Goal: Obtain resource: Download file/media

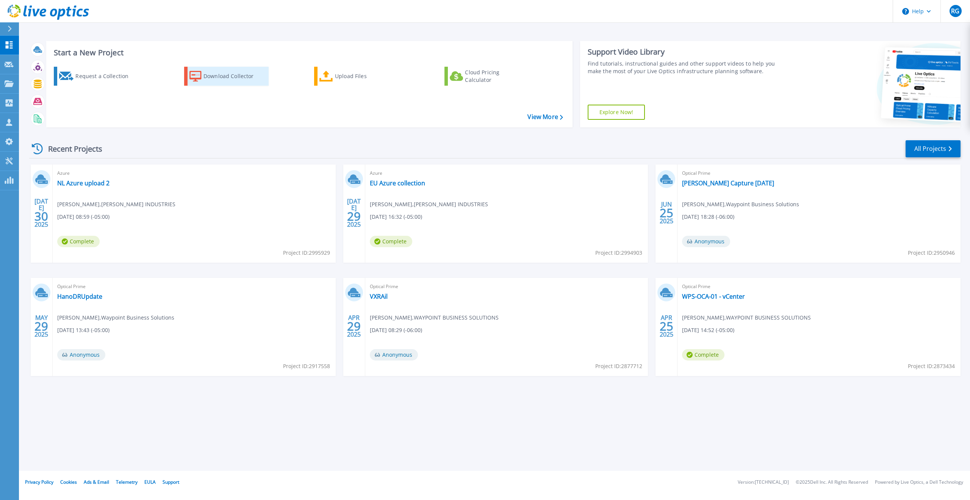
click at [200, 77] on icon at bounding box center [195, 76] width 12 height 11
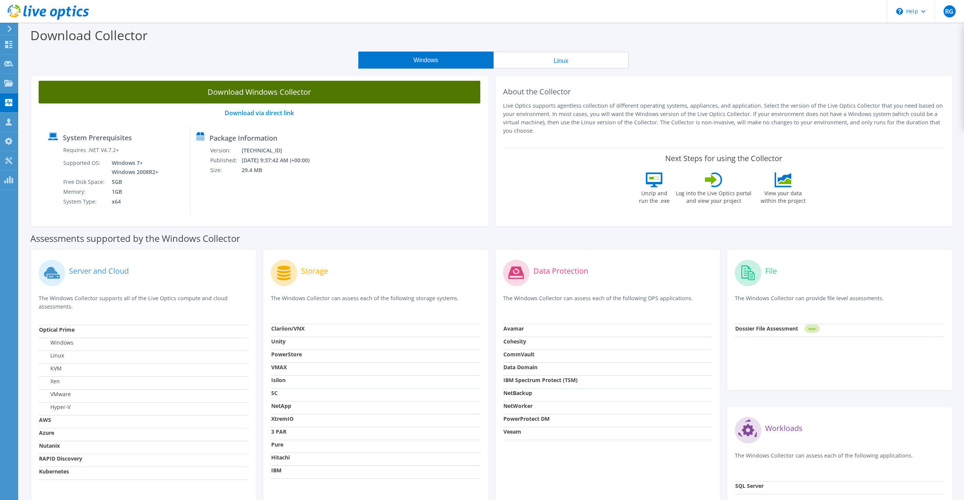
click at [286, 91] on link "Download Windows Collector" at bounding box center [260, 92] width 442 height 23
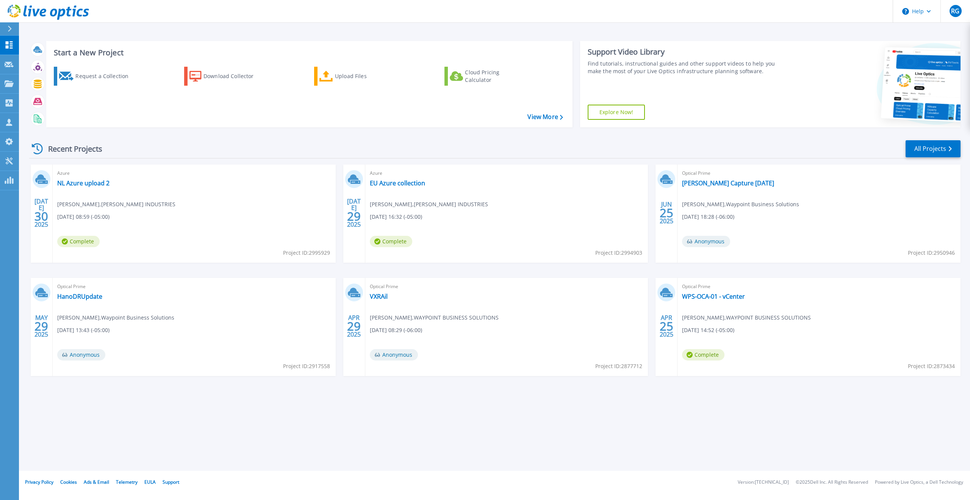
click at [730, 178] on div "Optical Prime FELPS Capture 11-7-24 Kevin Underwood , Waypoint Business Solutio…" at bounding box center [818, 213] width 283 height 98
click at [732, 185] on link "[PERSON_NAME] Capture [DATE]" at bounding box center [728, 183] width 92 height 8
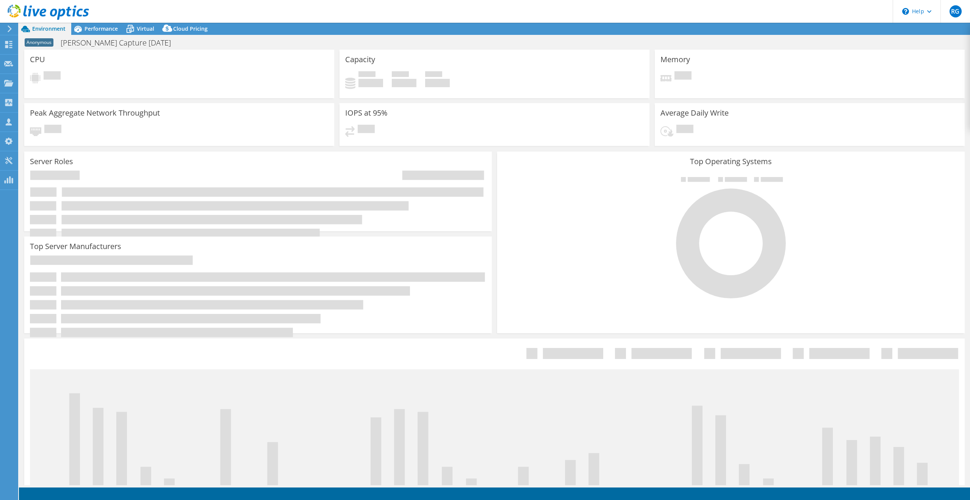
select select "USD"
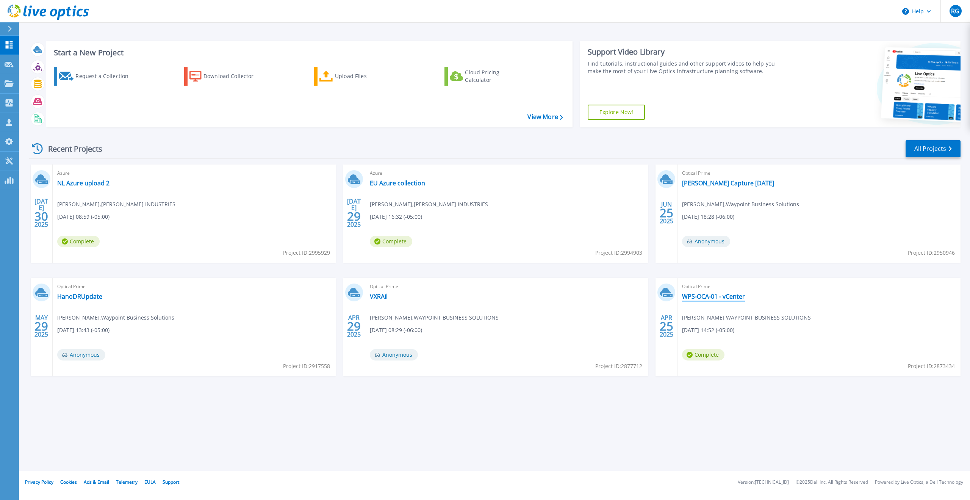
click at [711, 298] on link "WPS-OCA-01 - vCenter" at bounding box center [713, 296] width 63 height 8
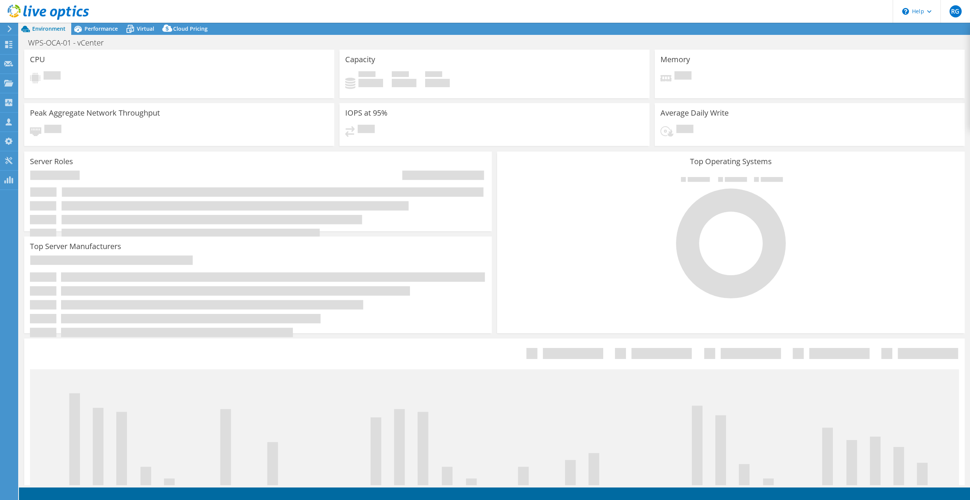
select select "USEast"
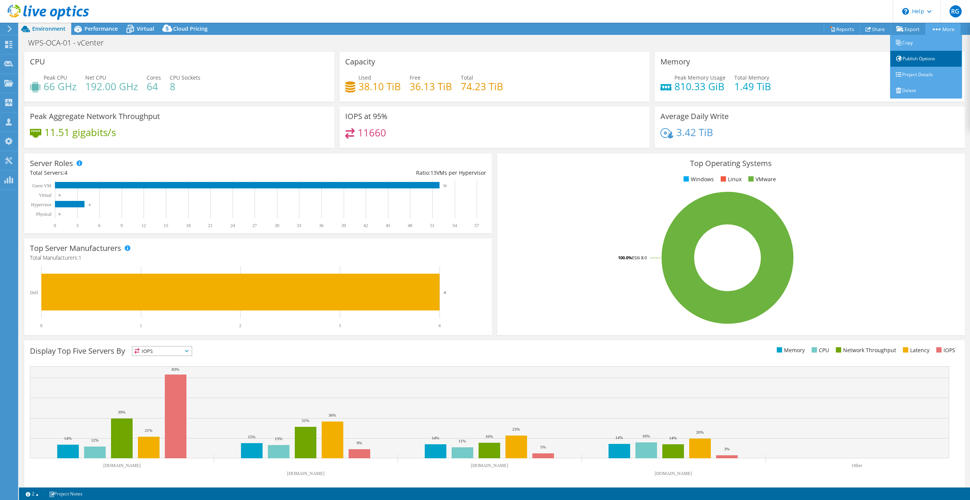
click at [918, 58] on link "Publish Options" at bounding box center [926, 59] width 72 height 16
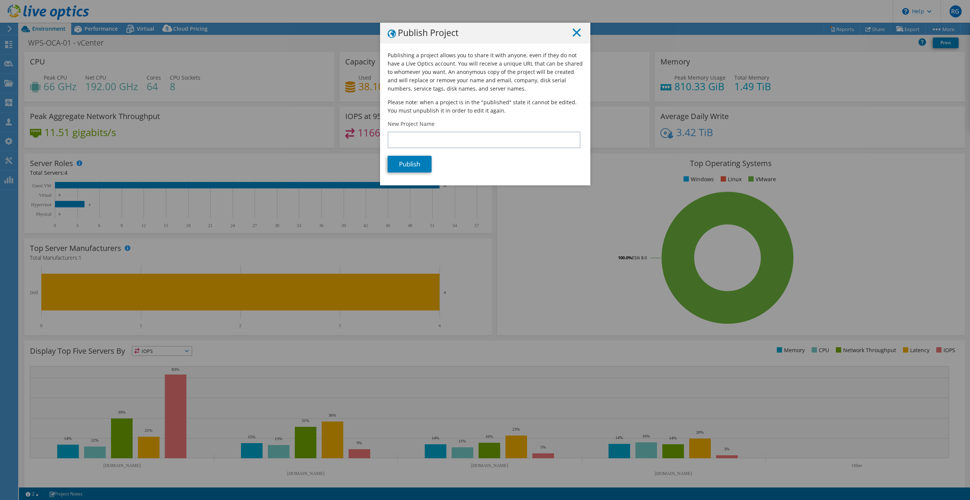
click at [572, 34] on icon at bounding box center [576, 32] width 8 height 8
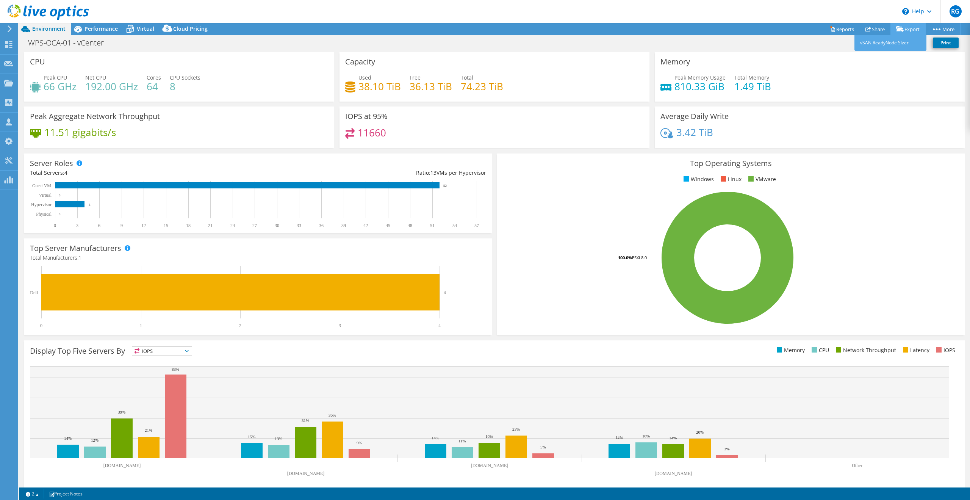
click at [901, 31] on link "Export" at bounding box center [907, 29] width 35 height 12
click at [903, 28] on link "Export" at bounding box center [907, 29] width 35 height 12
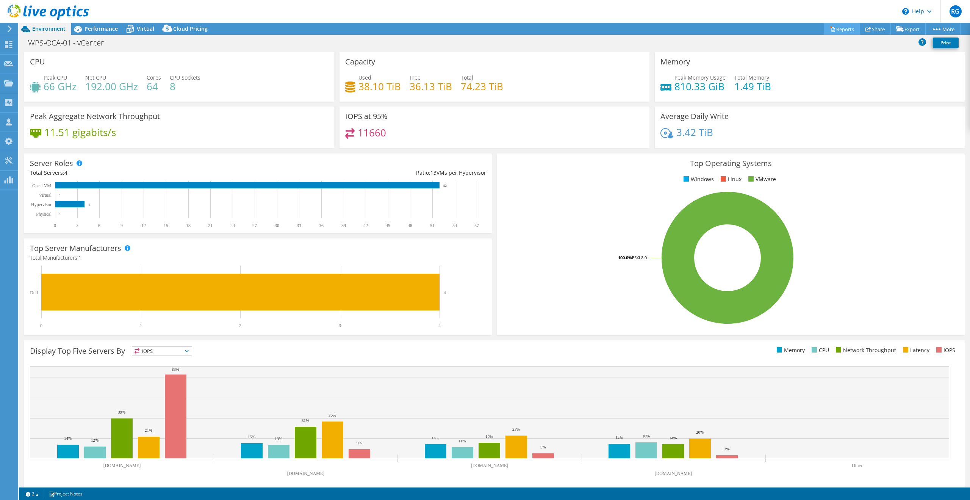
click at [830, 26] on link "Reports" at bounding box center [841, 29] width 36 height 12
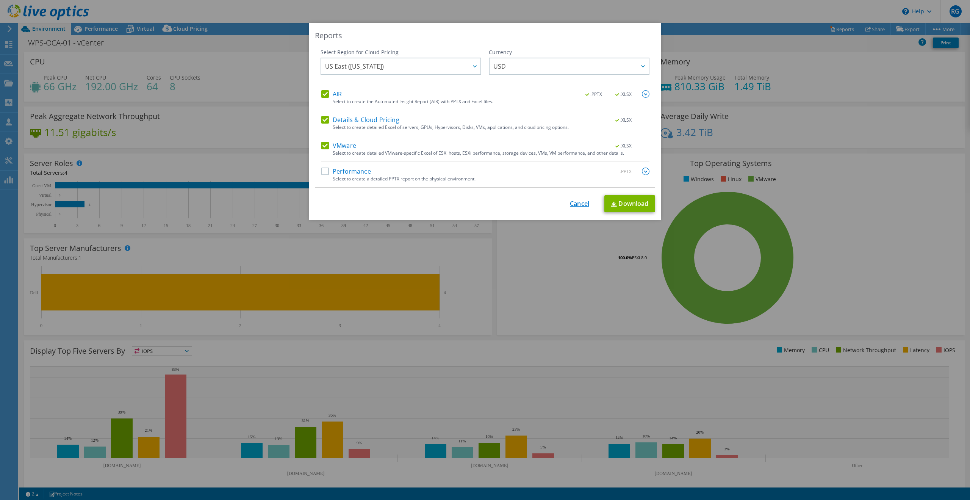
click at [573, 202] on link "Cancel" at bounding box center [579, 203] width 19 height 7
